Goal: Information Seeking & Learning: Learn about a topic

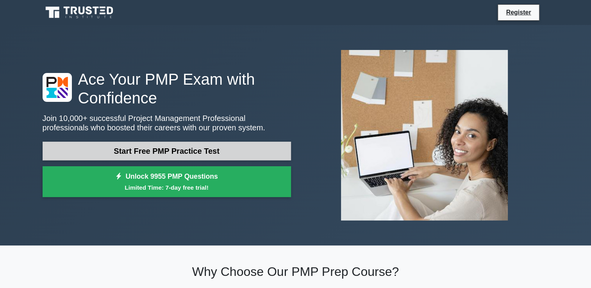
click at [150, 151] on link "Start Free PMP Practice Test" at bounding box center [167, 151] width 248 height 19
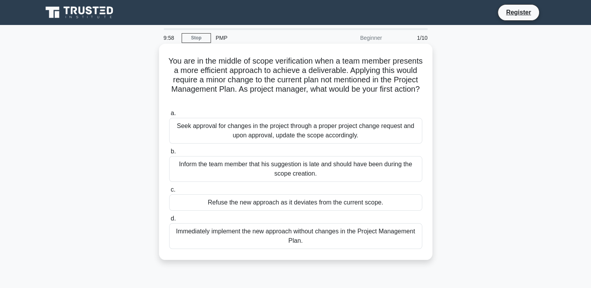
click at [203, 135] on div "Seek approval for changes in the project through a proper project change reques…" at bounding box center [295, 131] width 253 height 26
click at [169, 116] on input "a. Seek approval for changes in the project through a proper project change req…" at bounding box center [169, 113] width 0 height 5
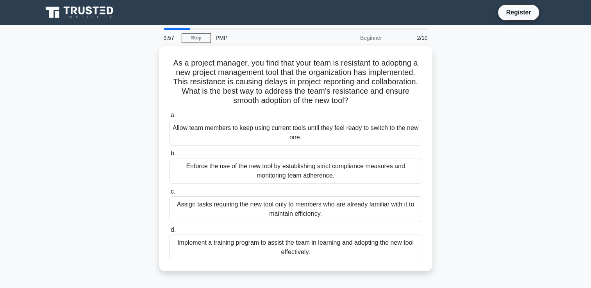
click at [203, 135] on div "Allow team members to keep using current tools until they feel ready to switch …" at bounding box center [295, 133] width 253 height 26
click at [169, 118] on input "a. Allow team members to keep using current tools until they feel ready to swit…" at bounding box center [169, 115] width 0 height 5
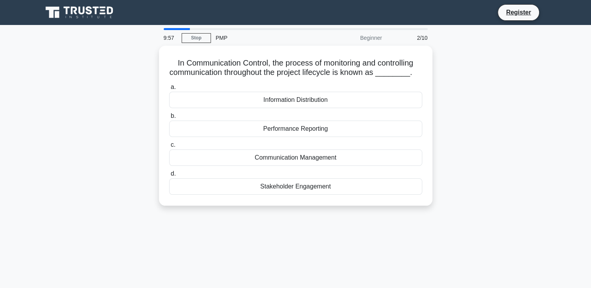
click at [203, 135] on div "a. Information Distribution b. Performance Reporting" at bounding box center [295, 139] width 262 height 116
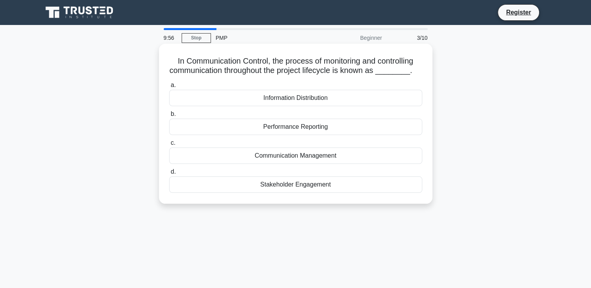
click at [203, 135] on div "a. Information Distribution b. Performance Reporting" at bounding box center [295, 137] width 262 height 116
drag, startPoint x: 203, startPoint y: 135, endPoint x: 274, endPoint y: 128, distance: 71.8
click at [274, 128] on div "Performance Reporting" at bounding box center [295, 127] width 253 height 16
click at [169, 117] on input "b. Performance Reporting" at bounding box center [169, 114] width 0 height 5
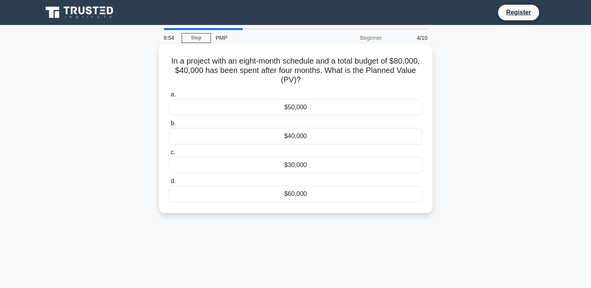
click at [274, 128] on div "$40,000" at bounding box center [295, 136] width 253 height 16
click at [169, 126] on input "b. $40,000" at bounding box center [169, 123] width 0 height 5
